Goal: Task Accomplishment & Management: Manage account settings

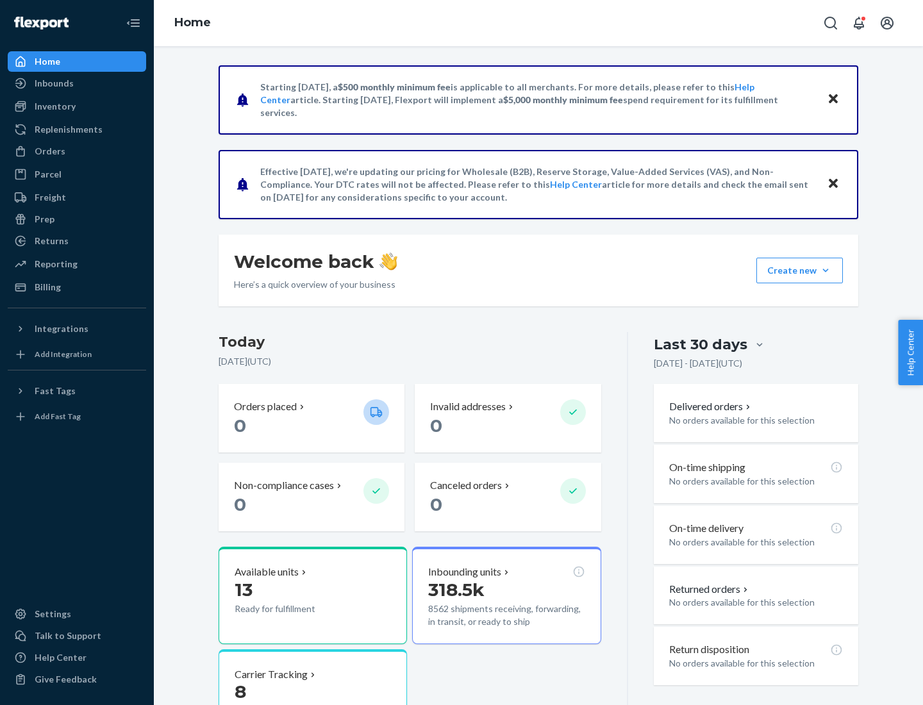
click at [826, 271] on button "Create new Create new inbound Create new order Create new product" at bounding box center [799, 271] width 87 height 26
click at [44, 219] on div "Prep" at bounding box center [45, 219] width 20 height 13
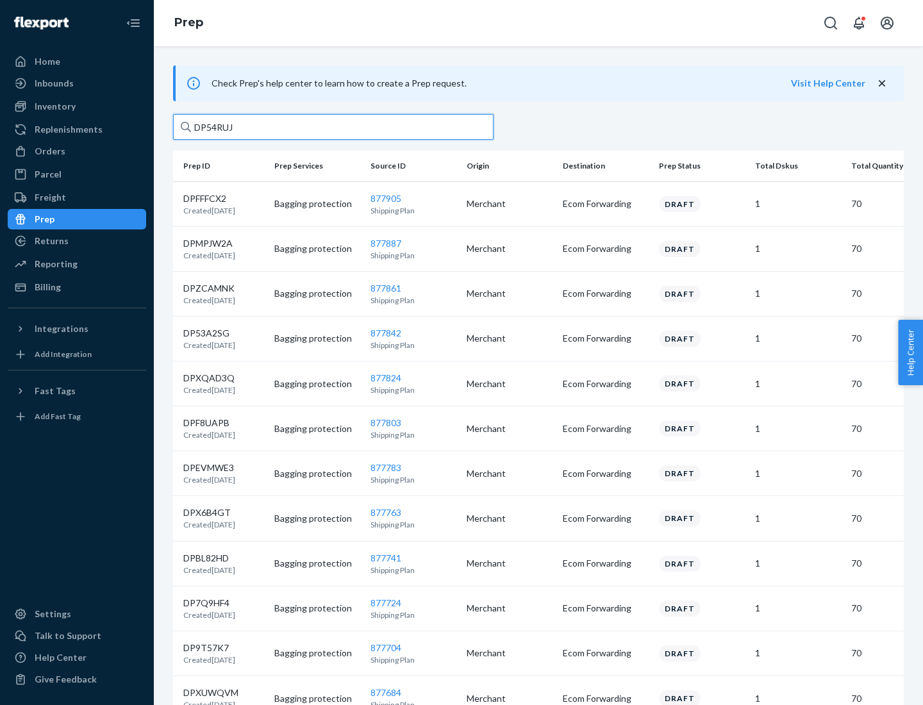
type input "DP54RUJL"
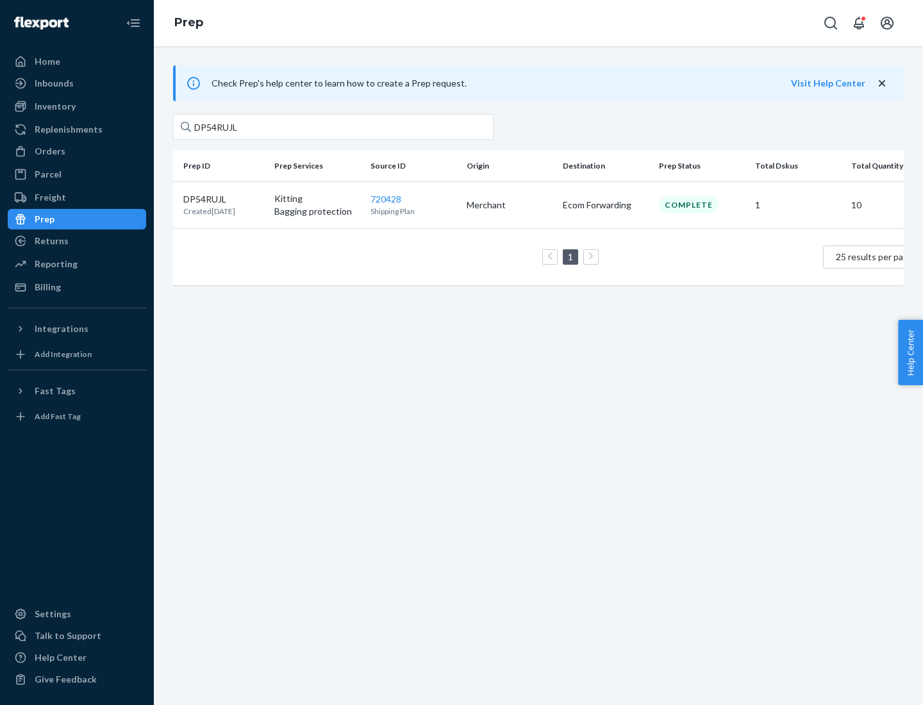
click at [224, 198] on p "DP54RUJL" at bounding box center [209, 199] width 52 height 13
